Goal: Information Seeking & Learning: Learn about a topic

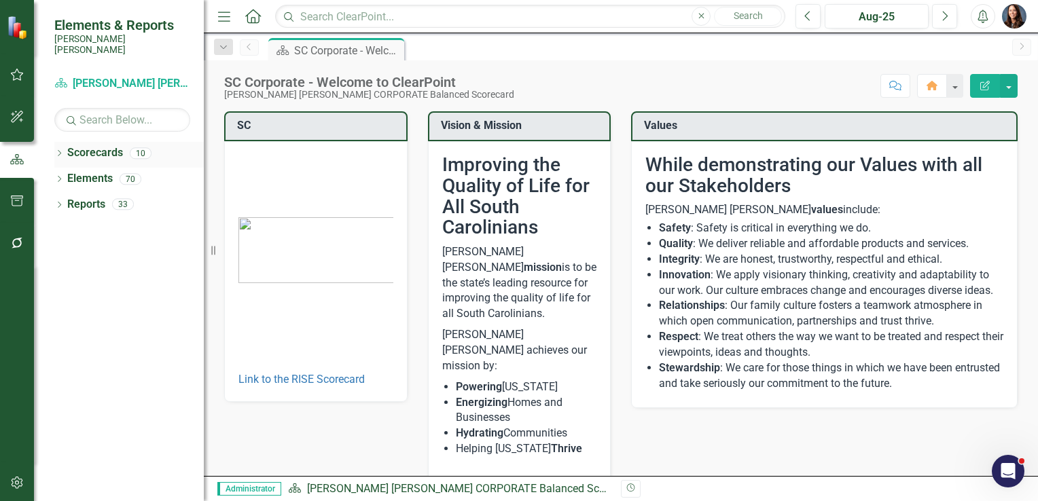
click at [61, 151] on icon "Dropdown" at bounding box center [59, 154] width 10 height 7
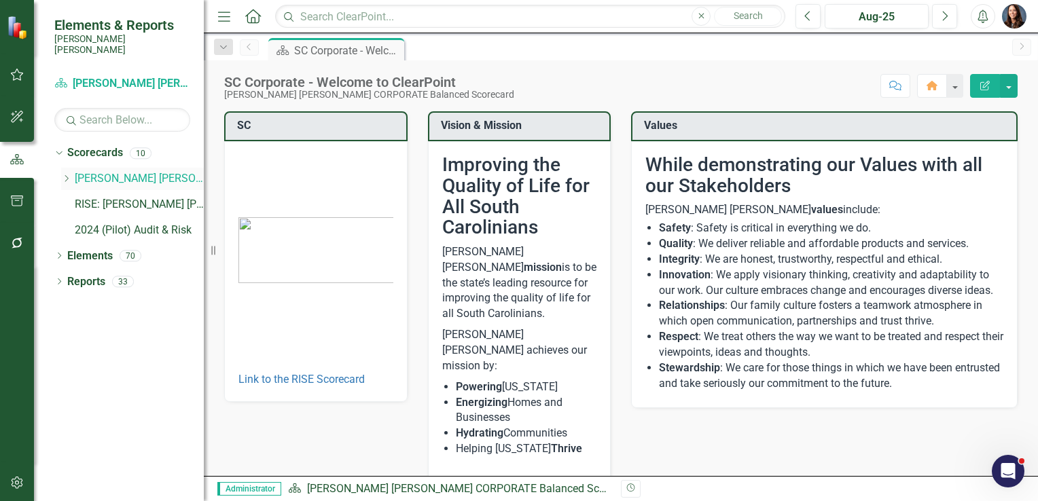
click at [68, 175] on icon "Dropdown" at bounding box center [66, 179] width 10 height 8
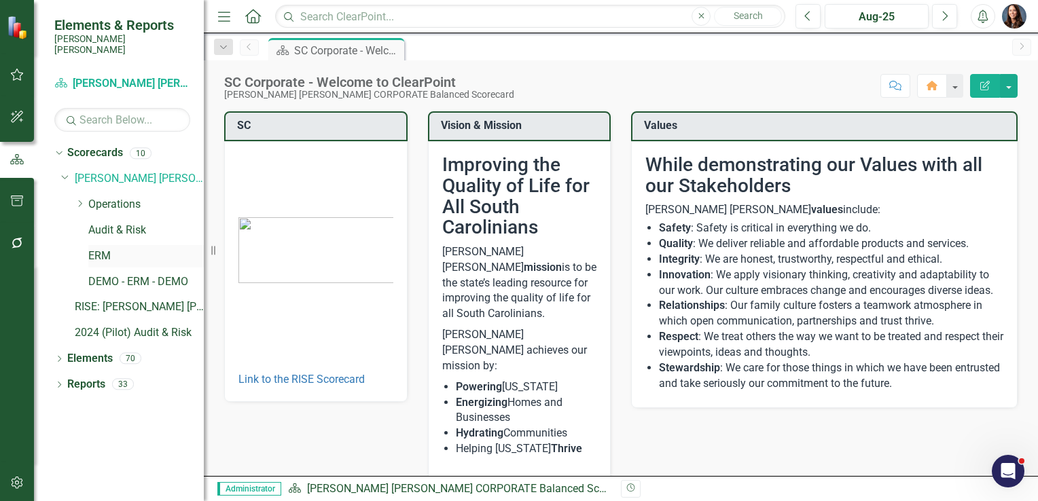
click at [101, 249] on link "ERM" at bounding box center [145, 257] width 115 height 16
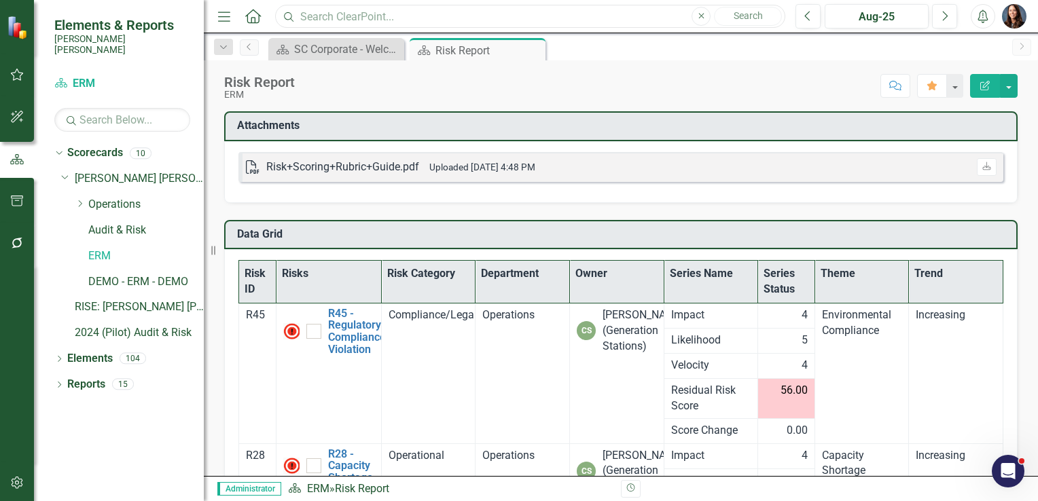
click at [348, 18] on input "text" at bounding box center [530, 17] width 510 height 24
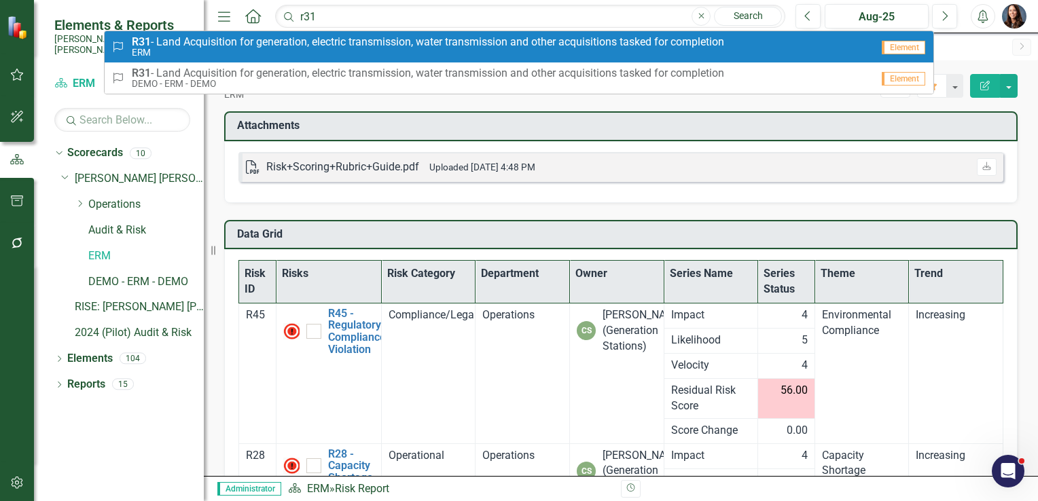
click at [306, 45] on span "R31 - Land Acquisition for generation, electric transmission, water transmissio…" at bounding box center [428, 42] width 592 height 12
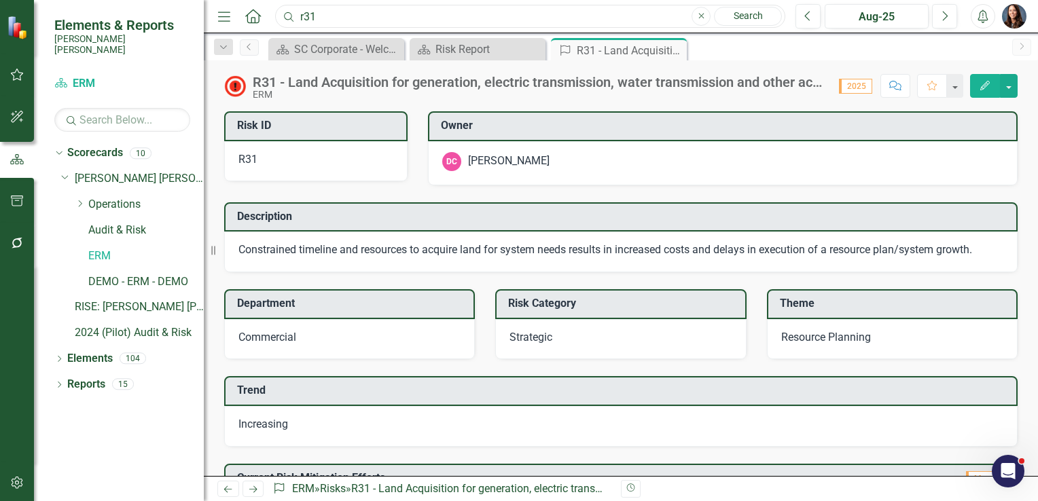
click at [376, 20] on input "r31" at bounding box center [530, 17] width 510 height 24
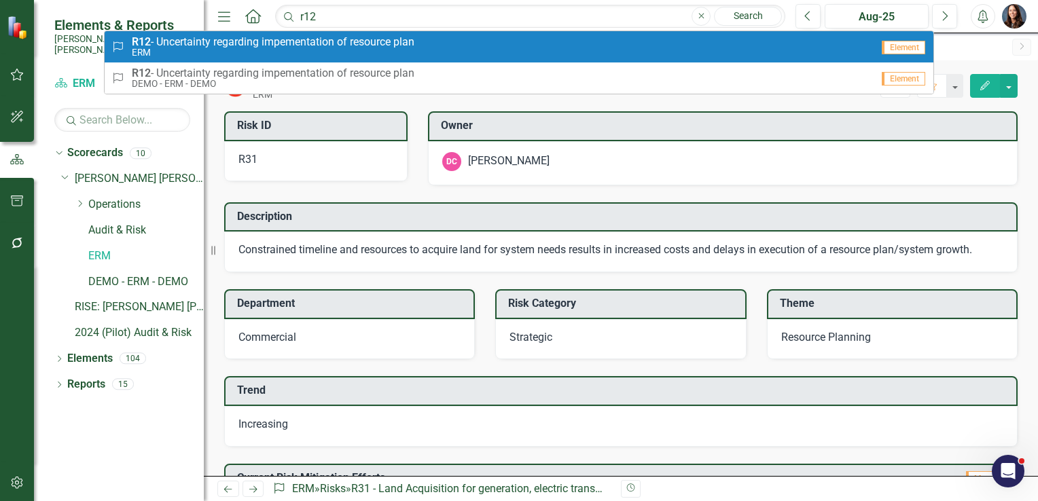
click at [344, 35] on link "Risk R12 - Uncertainty regarding impementation of resource plan ERM Element" at bounding box center [519, 46] width 829 height 31
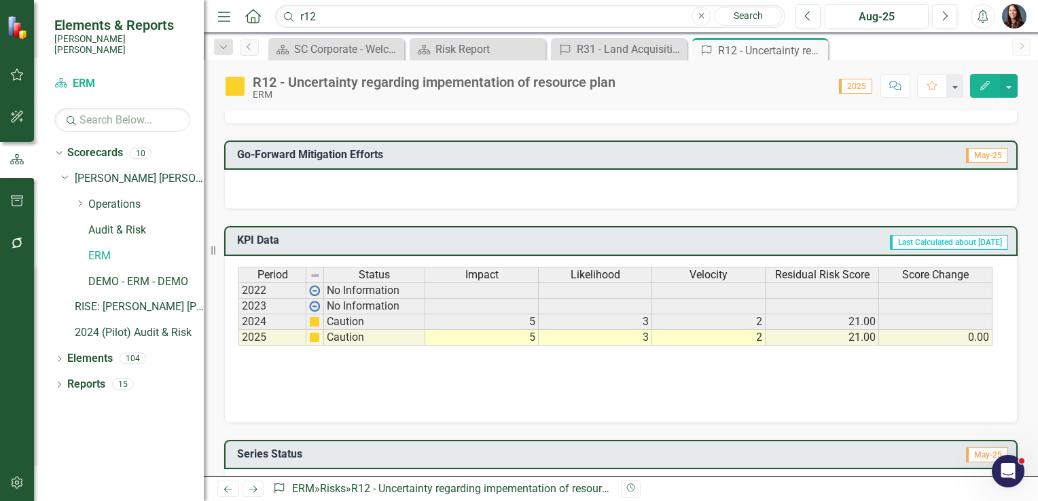
scroll to position [611, 0]
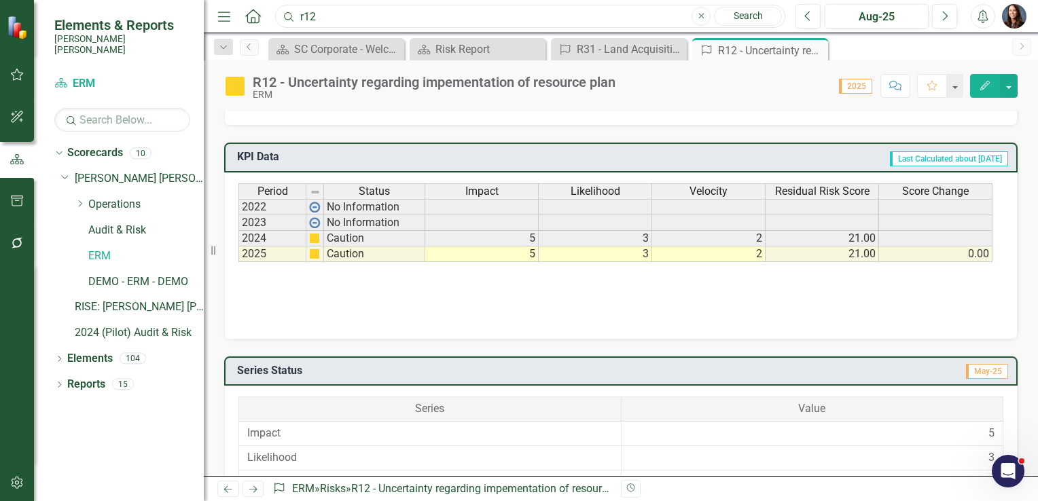
click at [332, 17] on input "r12" at bounding box center [530, 17] width 510 height 24
type input "r"
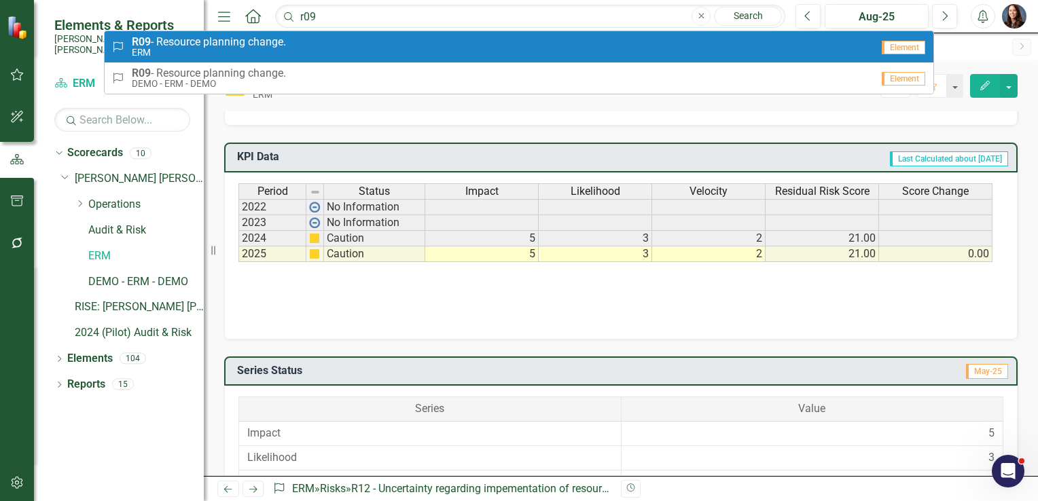
click at [370, 51] on div "Risk R09 - Resource planning change. ERM" at bounding box center [491, 47] width 760 height 22
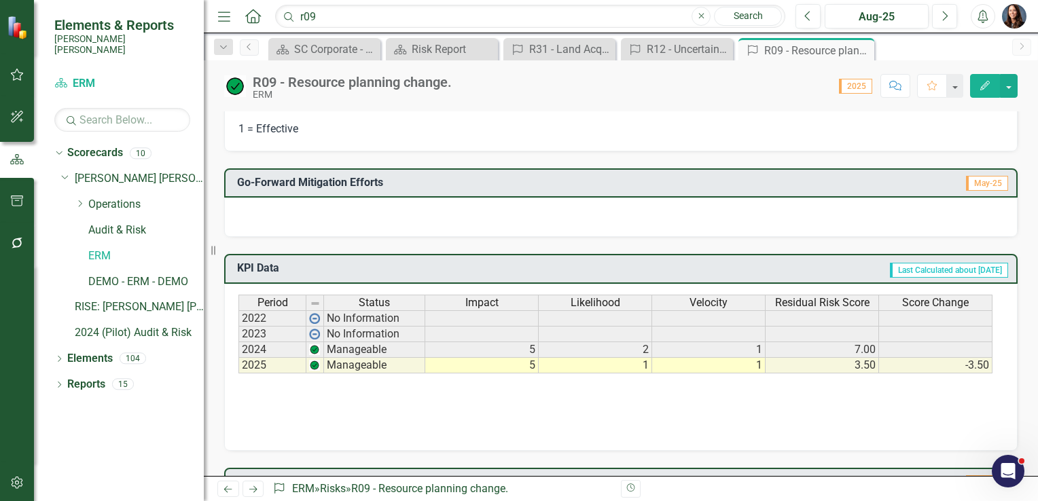
scroll to position [476, 0]
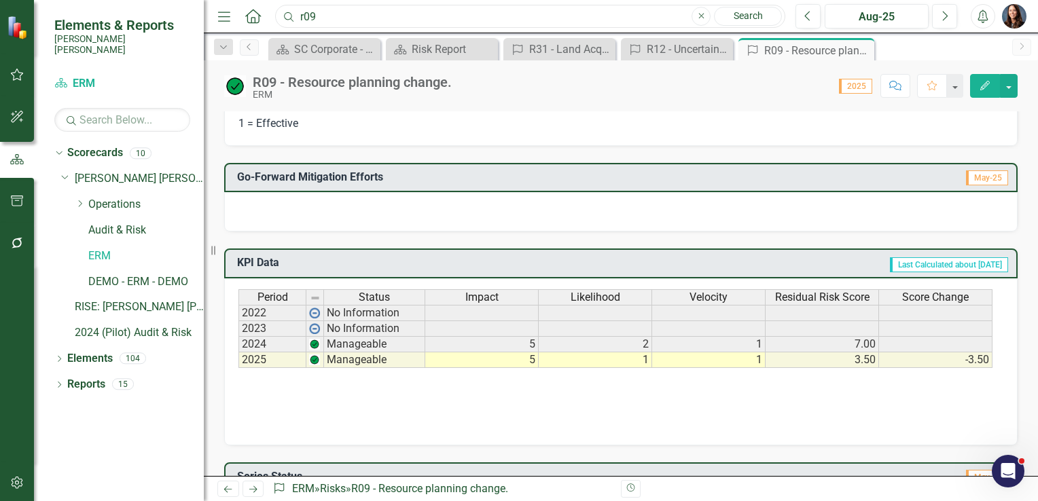
click at [425, 18] on input "r09" at bounding box center [530, 17] width 510 height 24
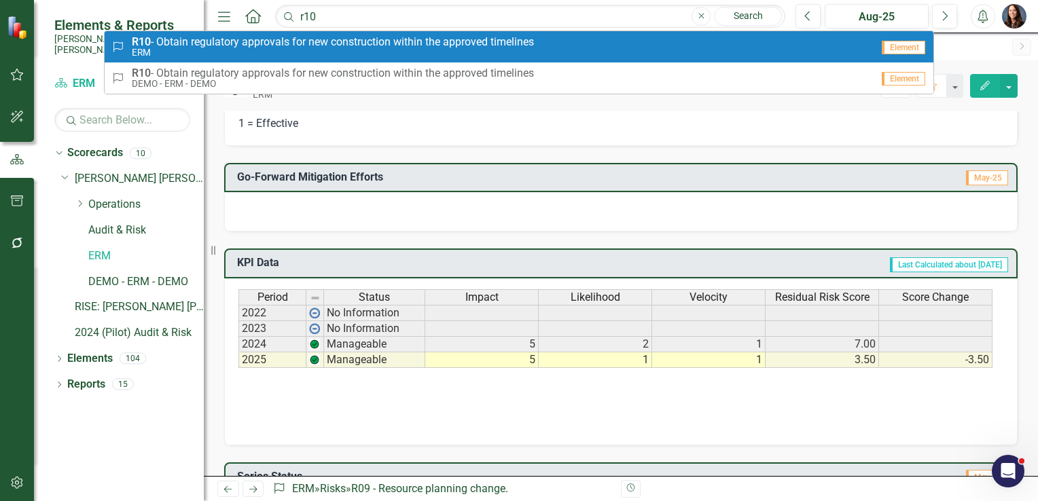
click at [285, 53] on small "ERM" at bounding box center [333, 53] width 402 height 10
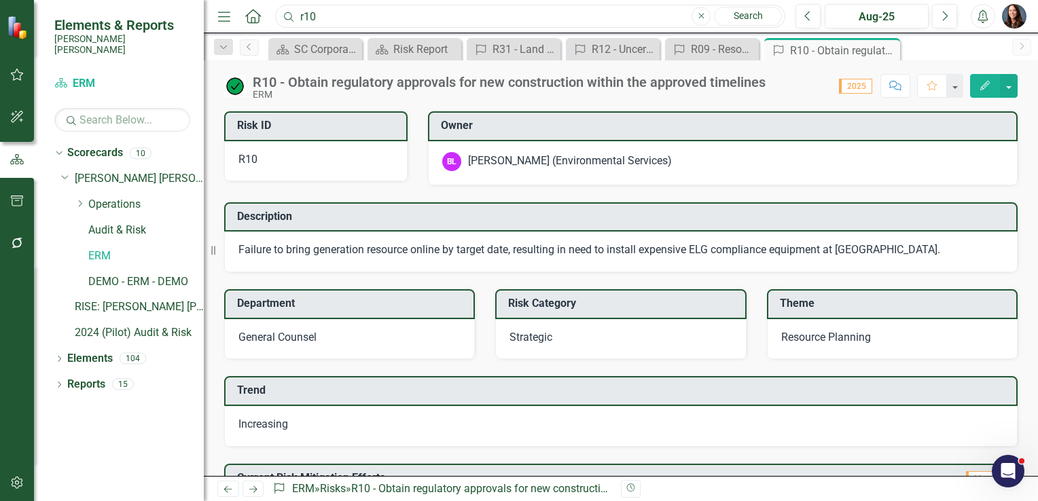
click at [334, 20] on input "r10" at bounding box center [530, 17] width 510 height 24
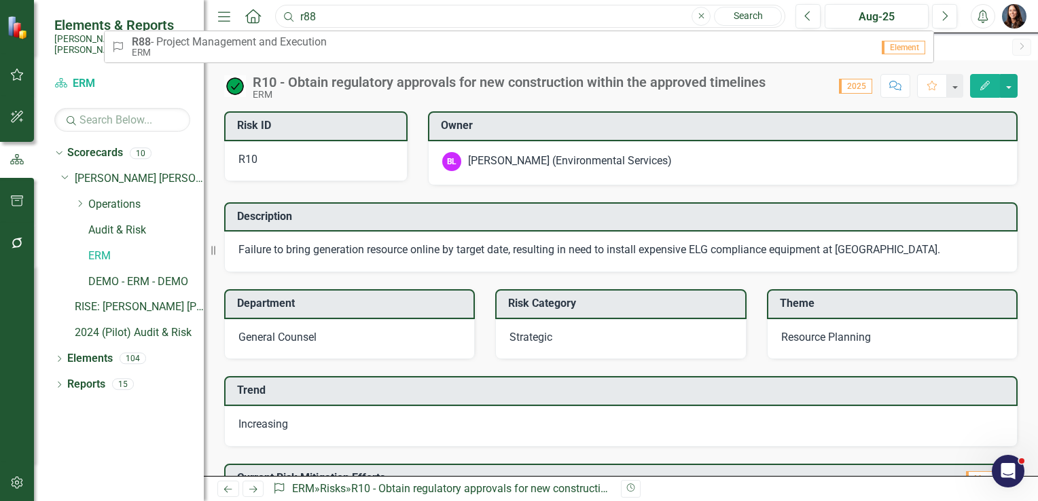
type input "r88"
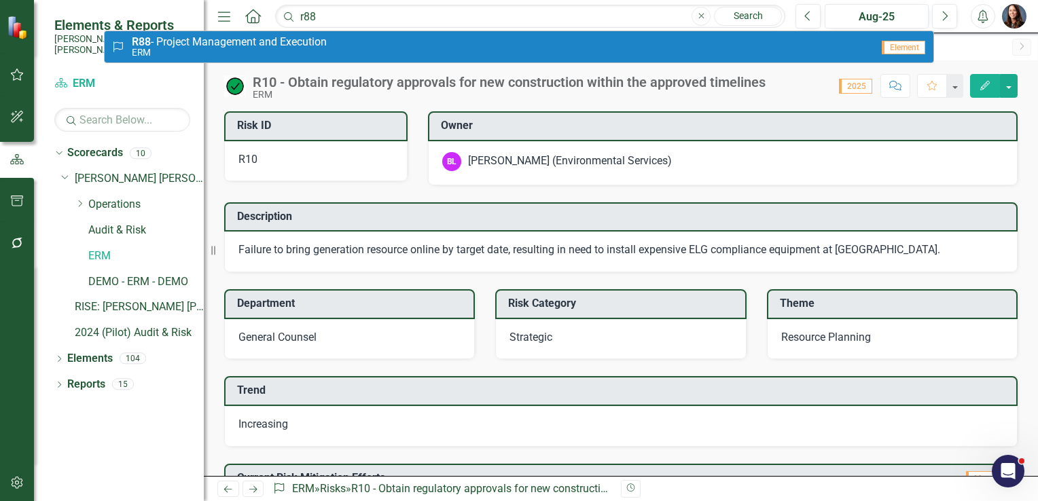
click at [315, 37] on span "R88 - Project Management and Execution" at bounding box center [229, 42] width 195 height 12
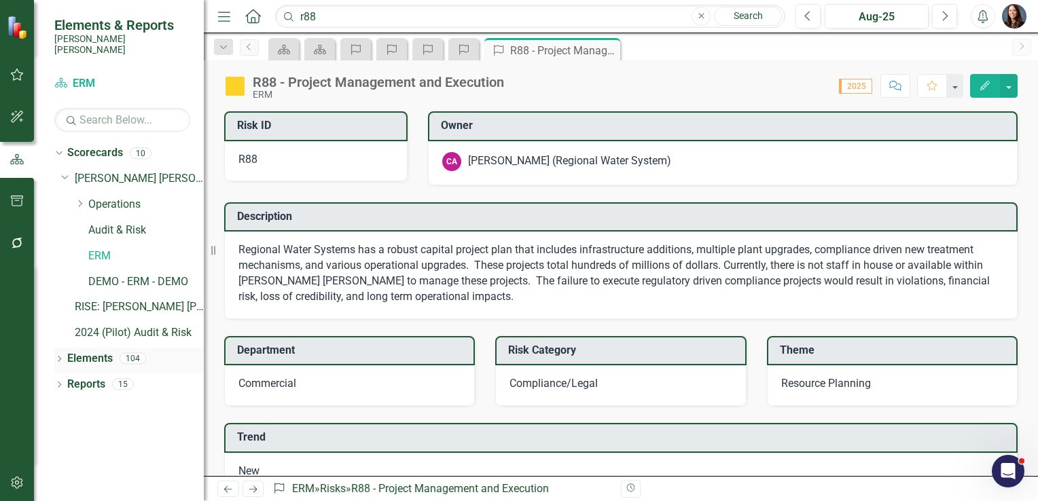
click at [58, 357] on icon "Dropdown" at bounding box center [59, 360] width 10 height 7
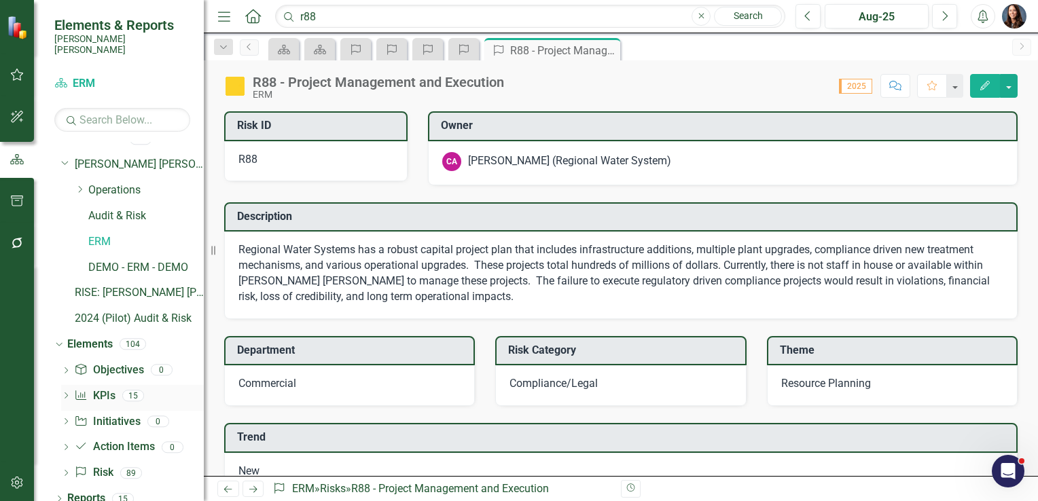
click at [105, 389] on link "KPI KPIs" at bounding box center [94, 397] width 41 height 16
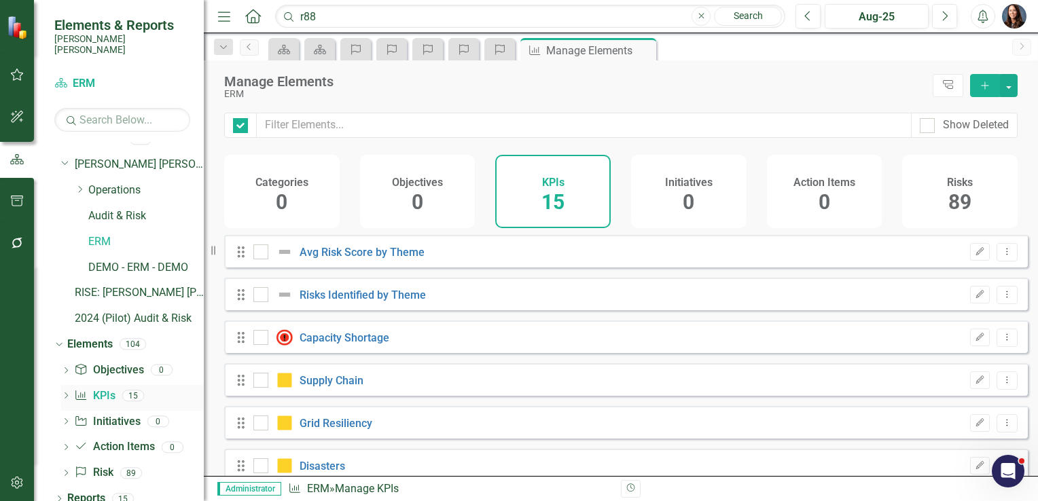
checkbox input "false"
click at [360, 259] on link "Avg Risk Score by Theme" at bounding box center [362, 252] width 125 height 13
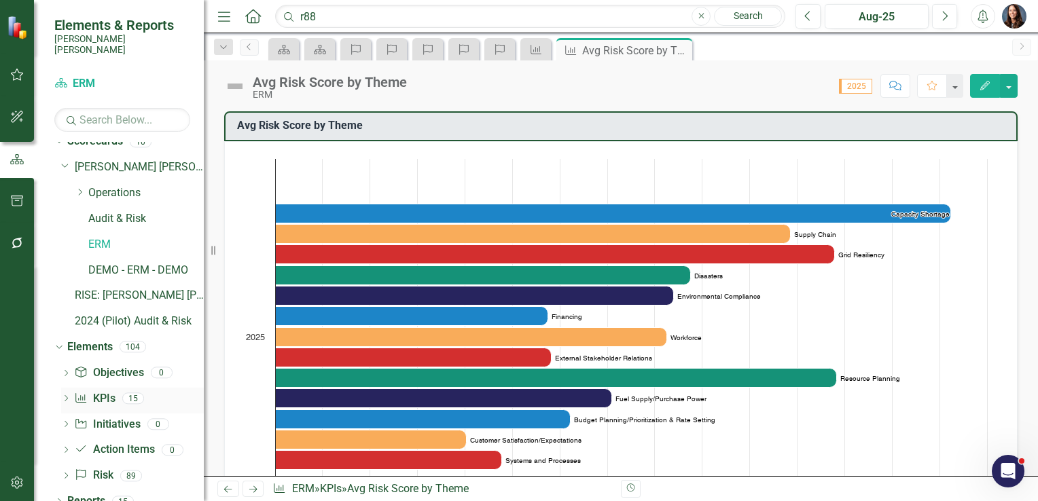
scroll to position [14, 0]
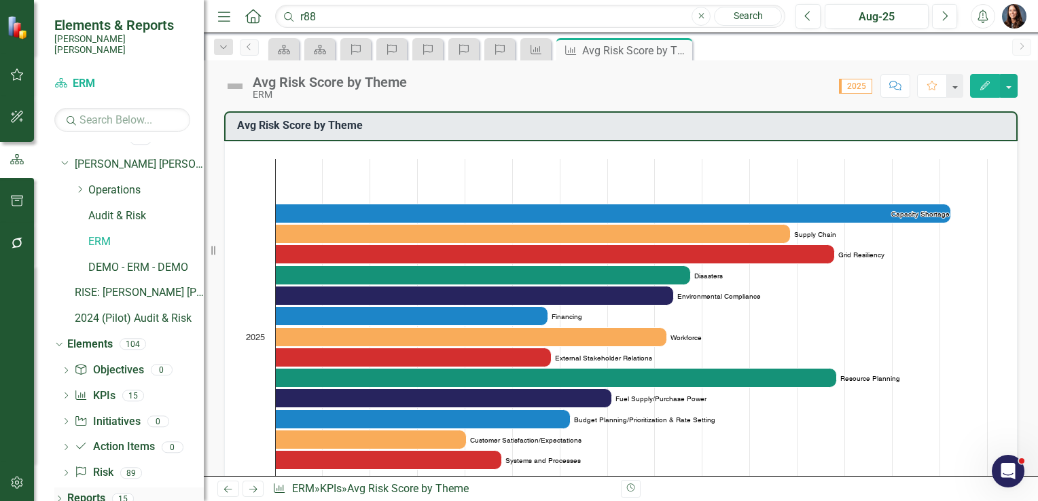
click at [60, 497] on icon "Dropdown" at bounding box center [59, 500] width 10 height 7
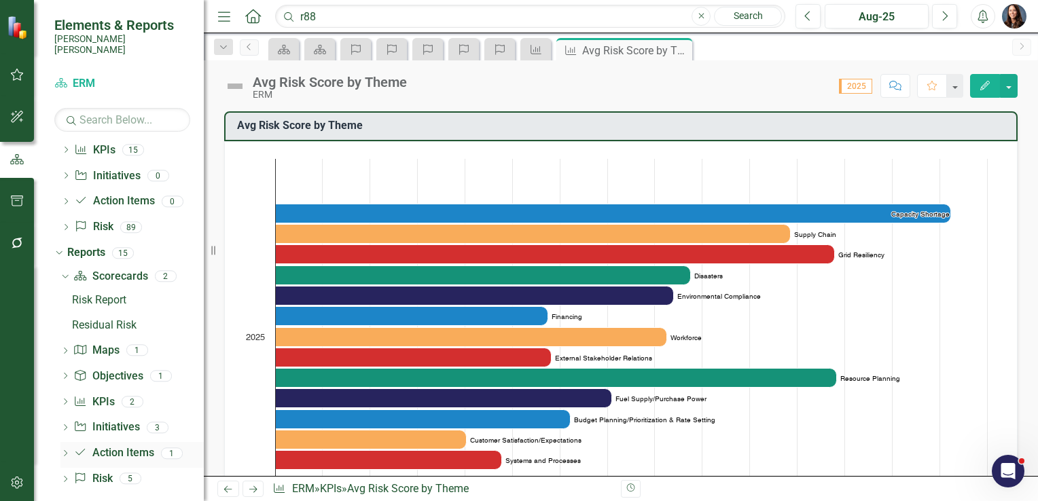
scroll to position [261, 0]
click at [102, 394] on link "KPI KPIs" at bounding box center [93, 402] width 41 height 16
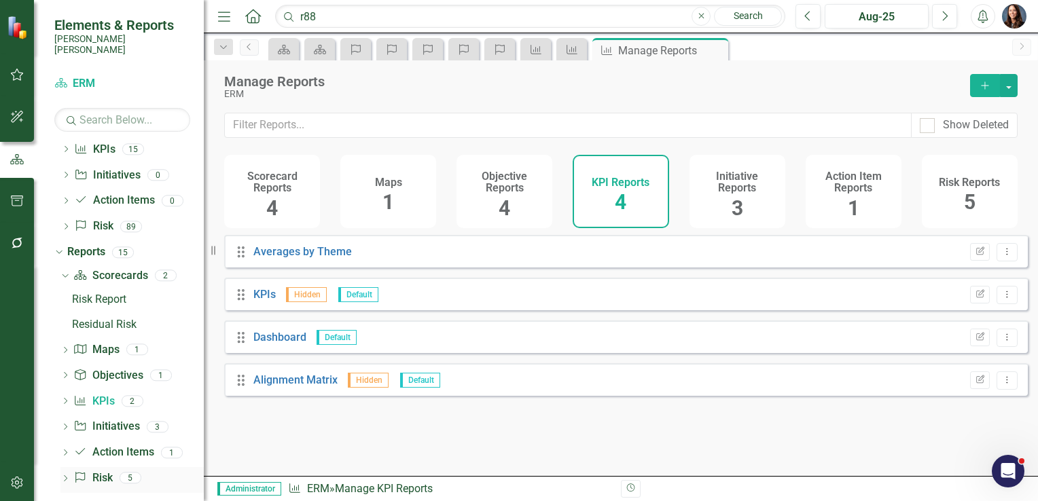
click at [71, 467] on div "Dropdown Risk Risk 5" at bounding box center [131, 480] width 143 height 26
click at [67, 476] on icon "Dropdown" at bounding box center [65, 479] width 10 height 7
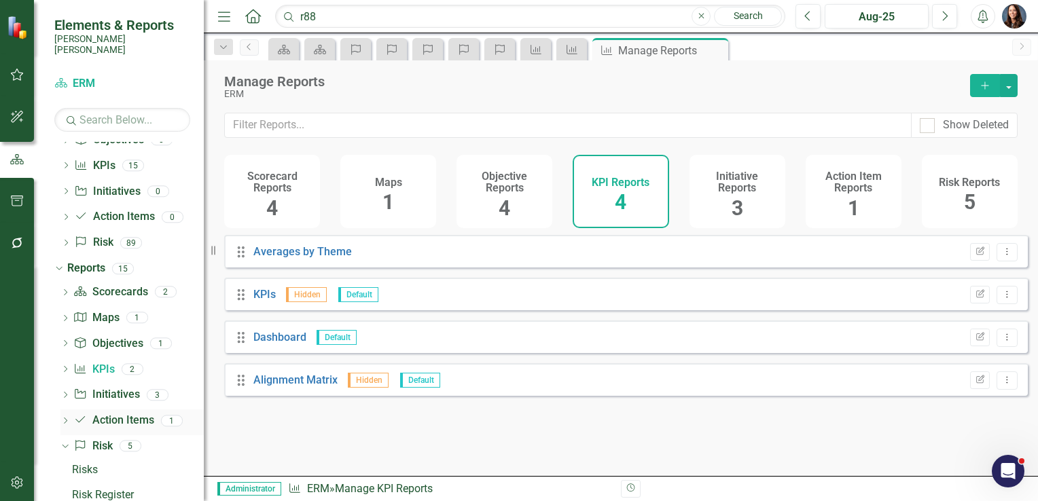
scroll to position [269, 0]
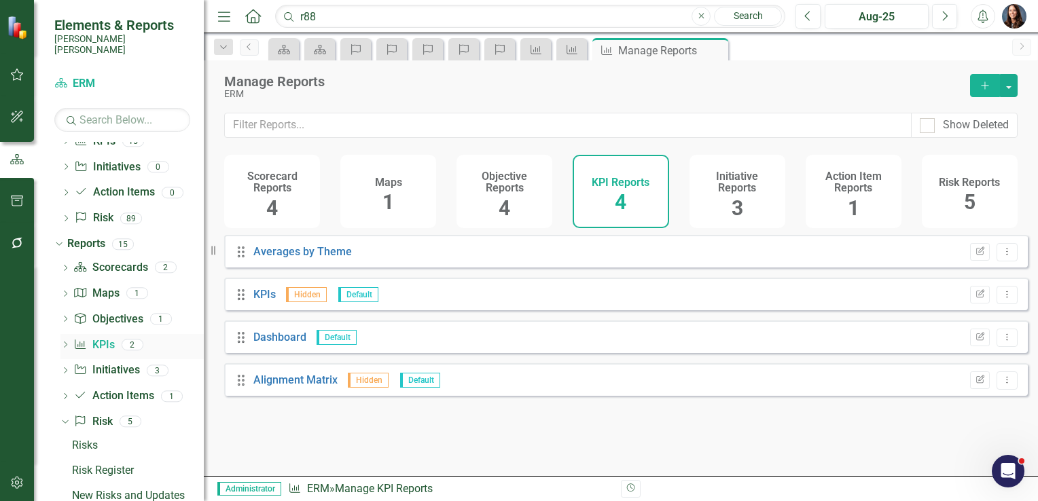
click at [60, 333] on div "Dropdown Scorecard Scorecards 2 Risk Report Residual Risk Dropdown Map Maps 1 H…" at bounding box center [128, 409] width 149 height 304
click at [73, 338] on div "Dropdown KPI KPIs 2" at bounding box center [131, 347] width 143 height 26
click at [69, 342] on icon "Dropdown" at bounding box center [65, 345] width 10 height 7
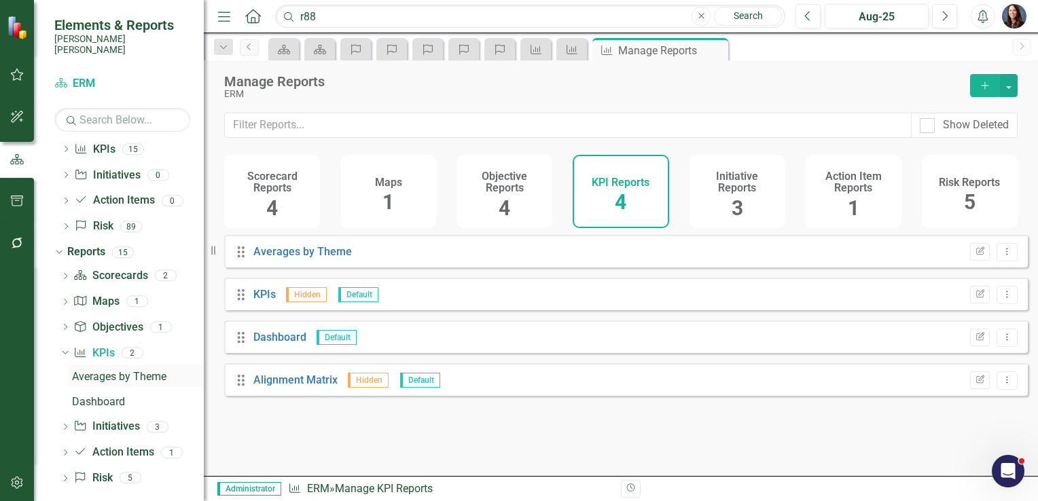
click at [110, 371] on div "Averages by Theme" at bounding box center [138, 377] width 132 height 12
